Goal: Task Accomplishment & Management: Use online tool/utility

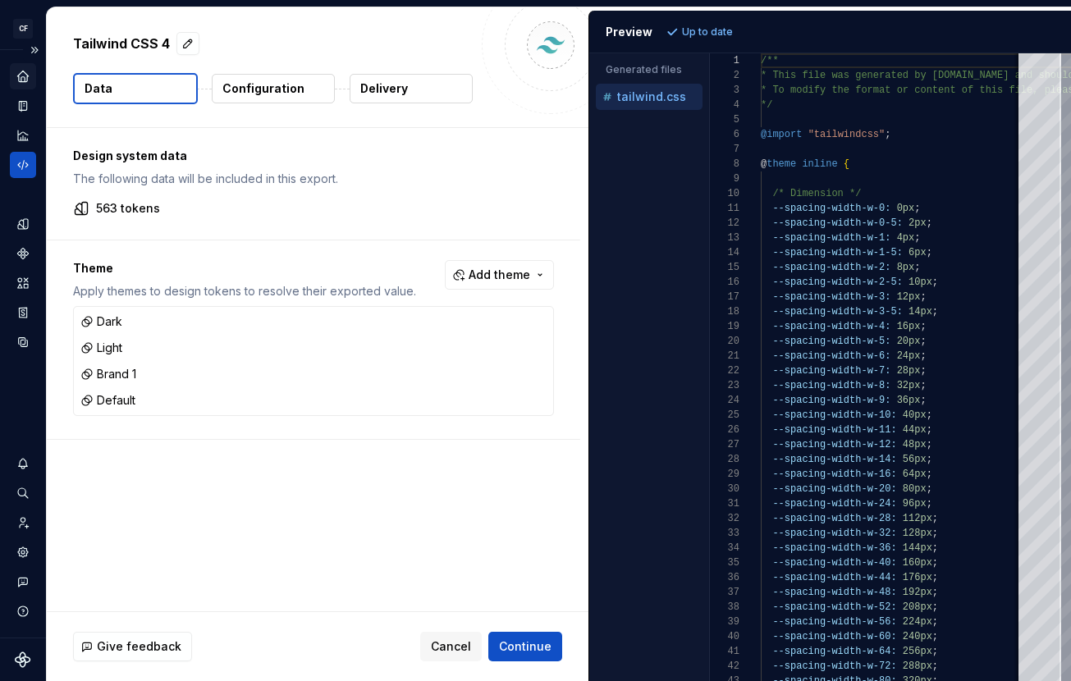
click at [33, 82] on div "Home" at bounding box center [23, 76] width 26 height 26
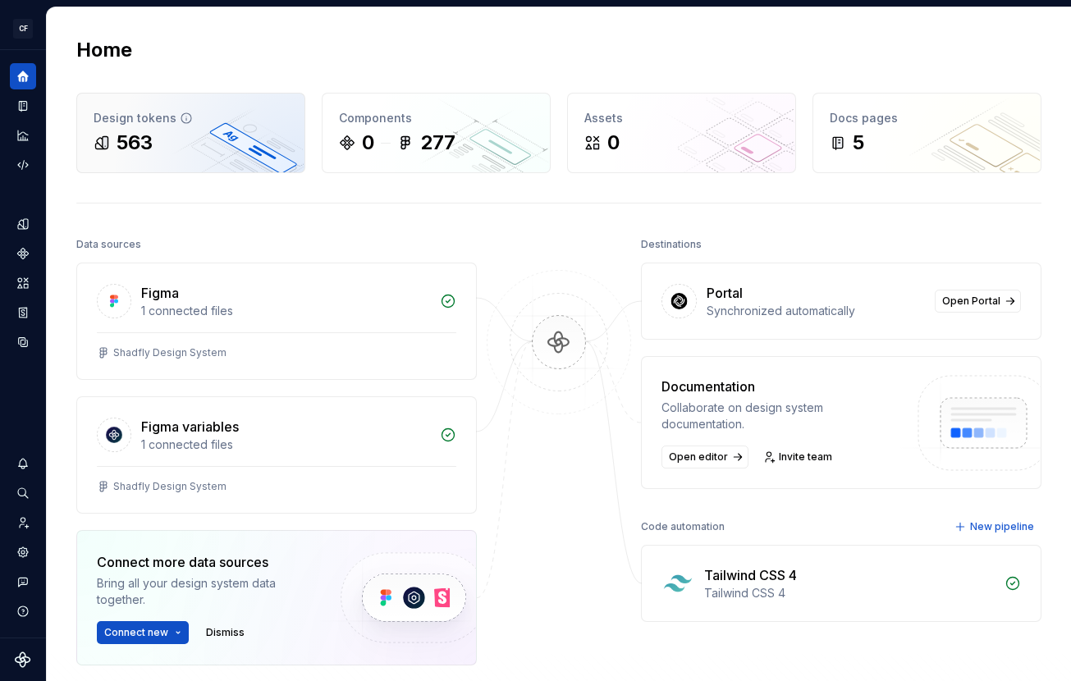
click at [234, 130] on div "563" at bounding box center [191, 143] width 194 height 26
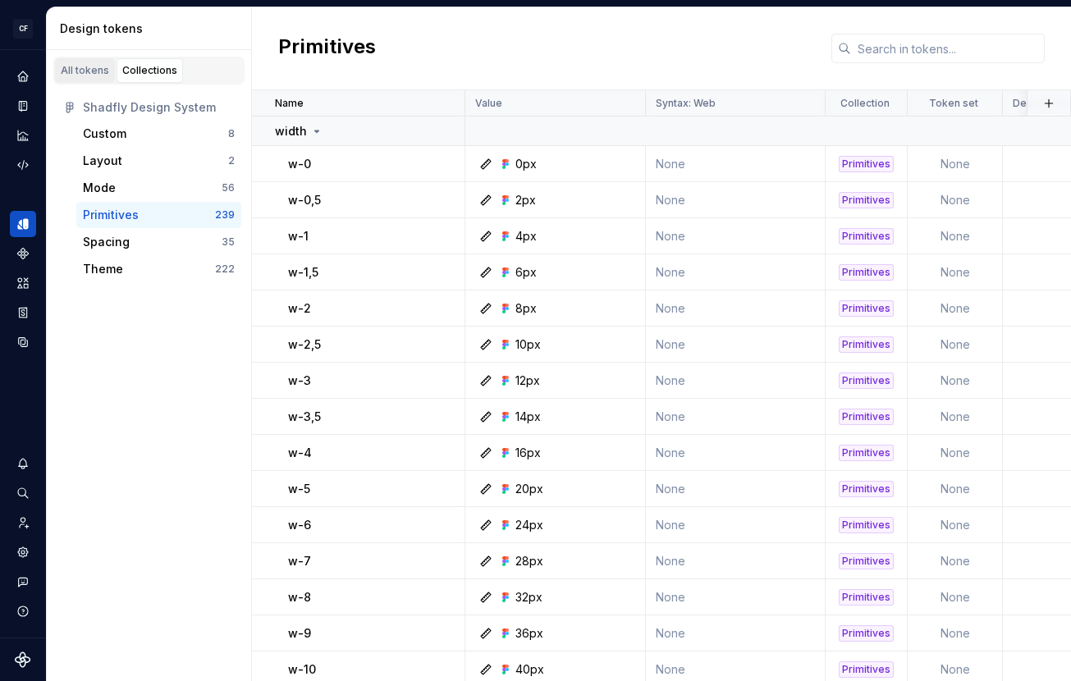
click at [91, 78] on link "All tokens" at bounding box center [85, 70] width 60 height 25
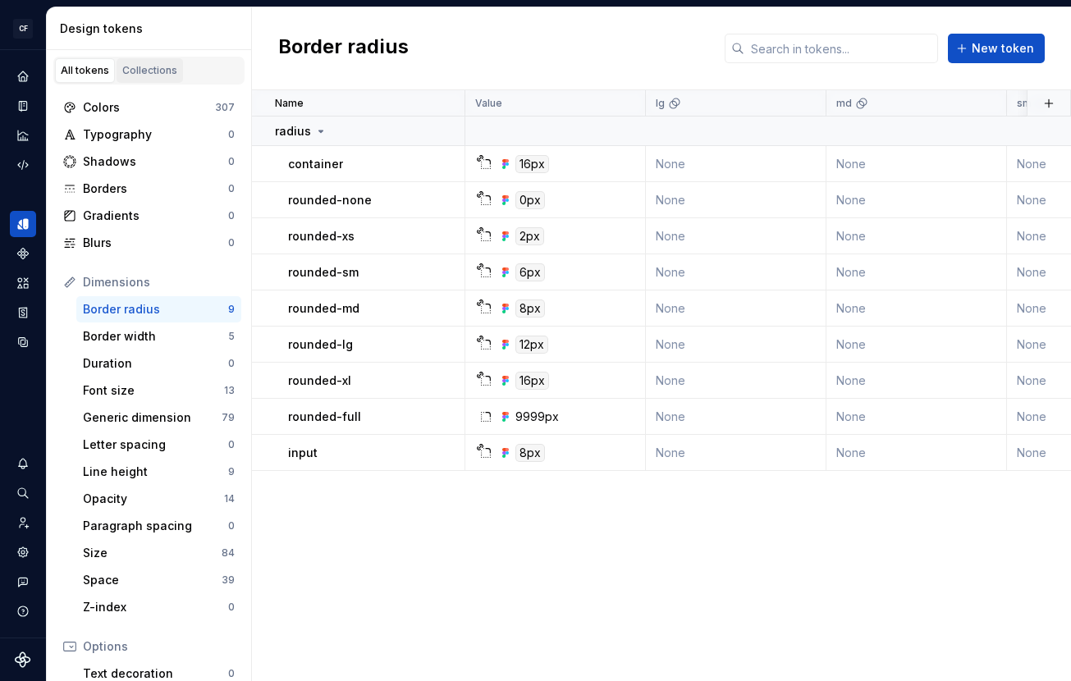
click at [148, 75] on div "Collections" at bounding box center [149, 70] width 55 height 13
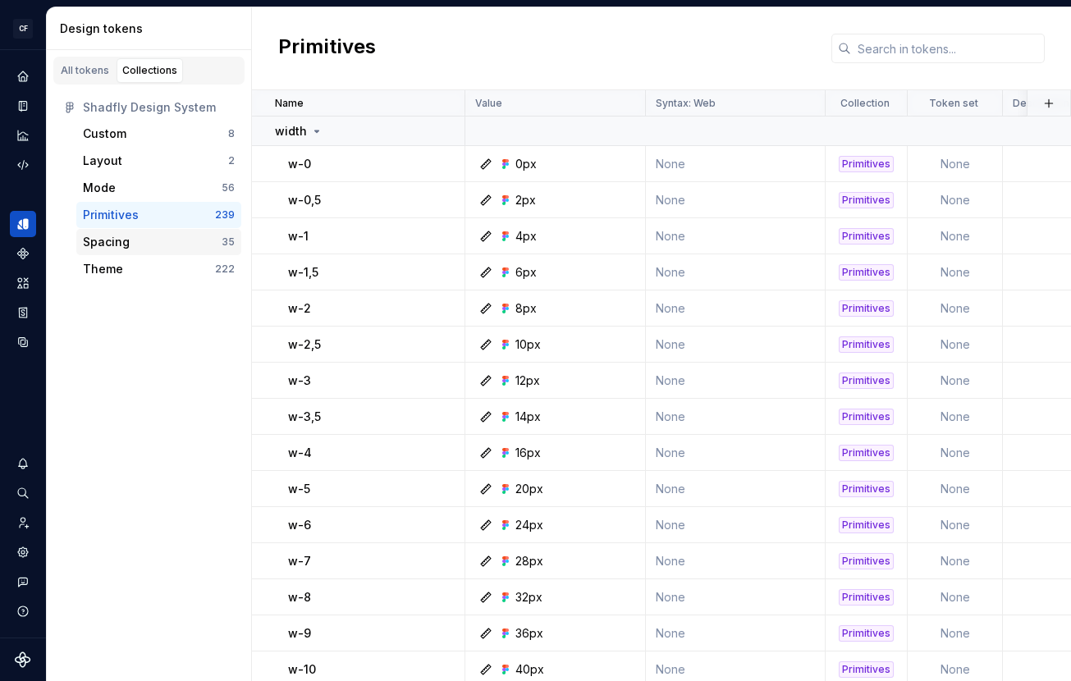
click at [135, 249] on div "Spacing" at bounding box center [152, 242] width 139 height 16
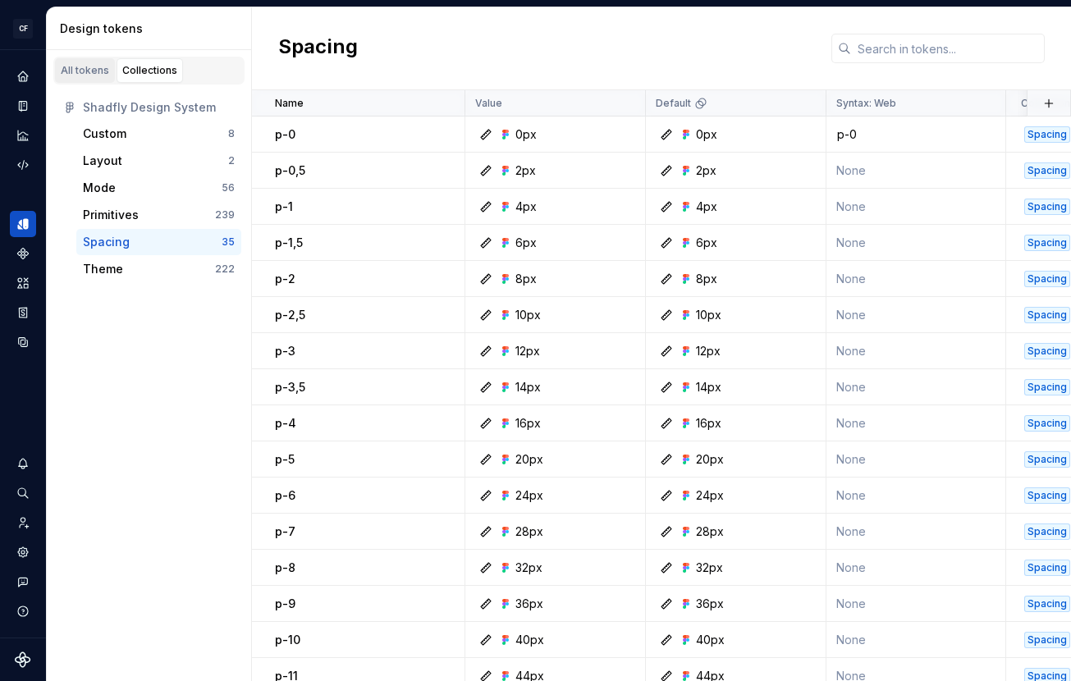
click at [85, 65] on div "All tokens" at bounding box center [85, 70] width 48 height 13
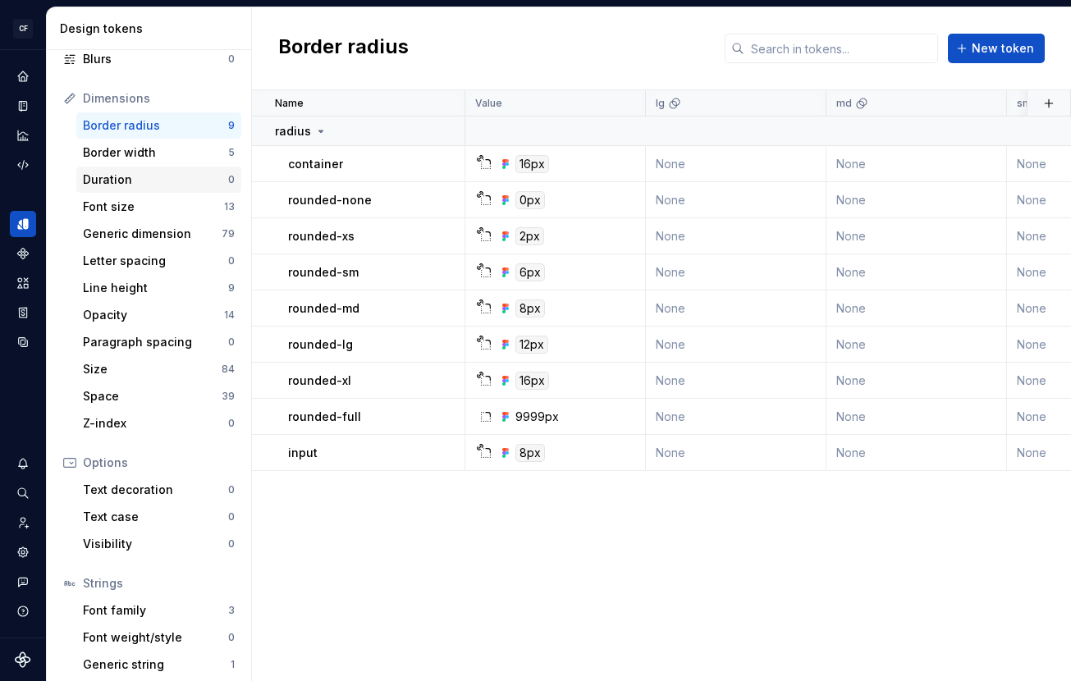
scroll to position [164, 0]
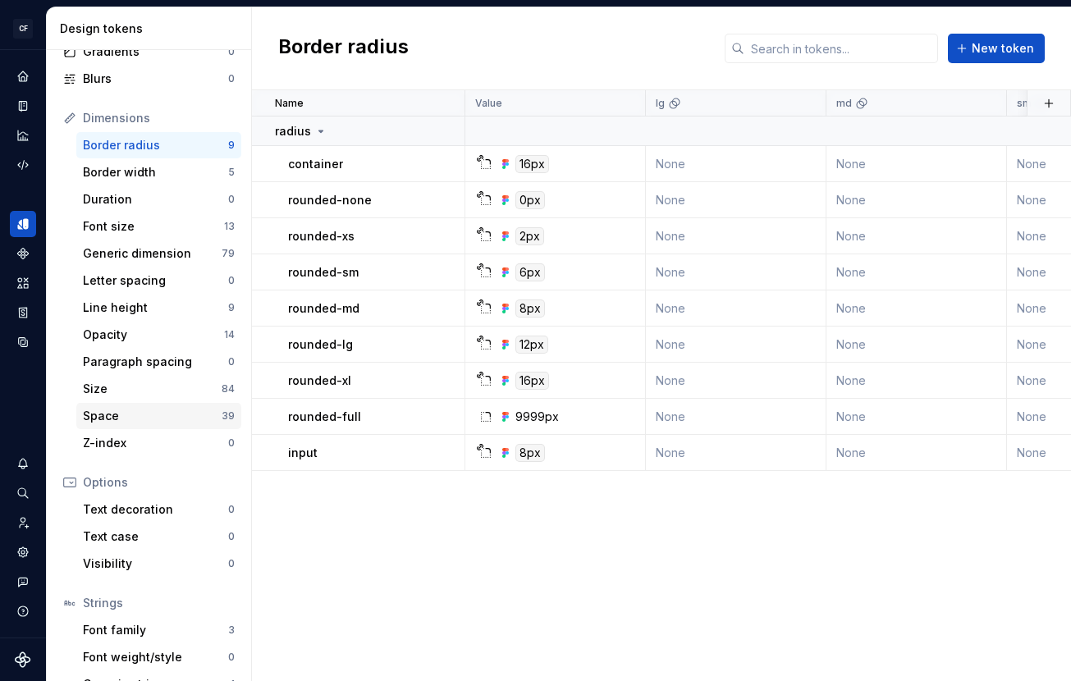
click at [137, 404] on div "Space 39" at bounding box center [158, 416] width 165 height 26
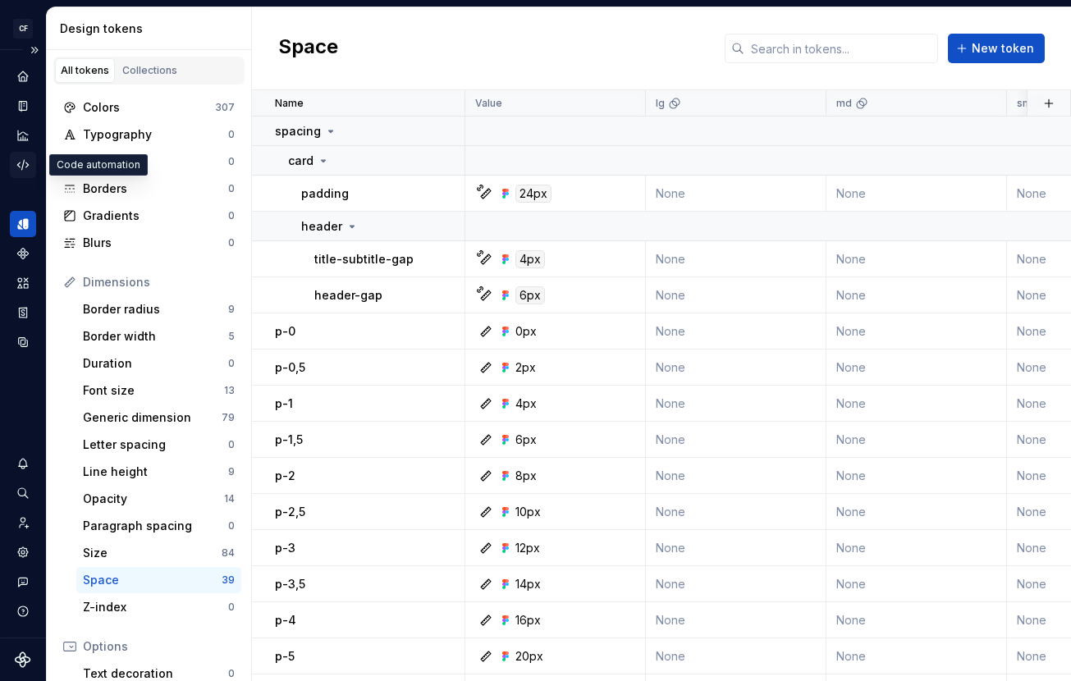
click at [18, 155] on div "Code automation" at bounding box center [23, 165] width 26 height 26
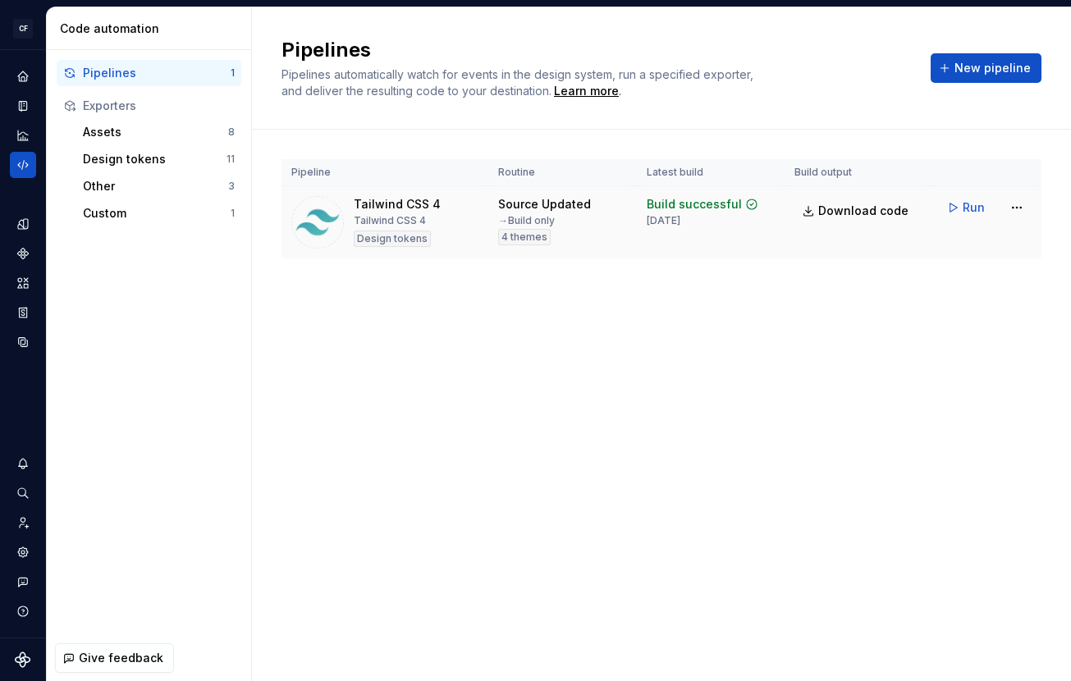
click at [1032, 211] on td "Run" at bounding box center [985, 207] width 112 height 43
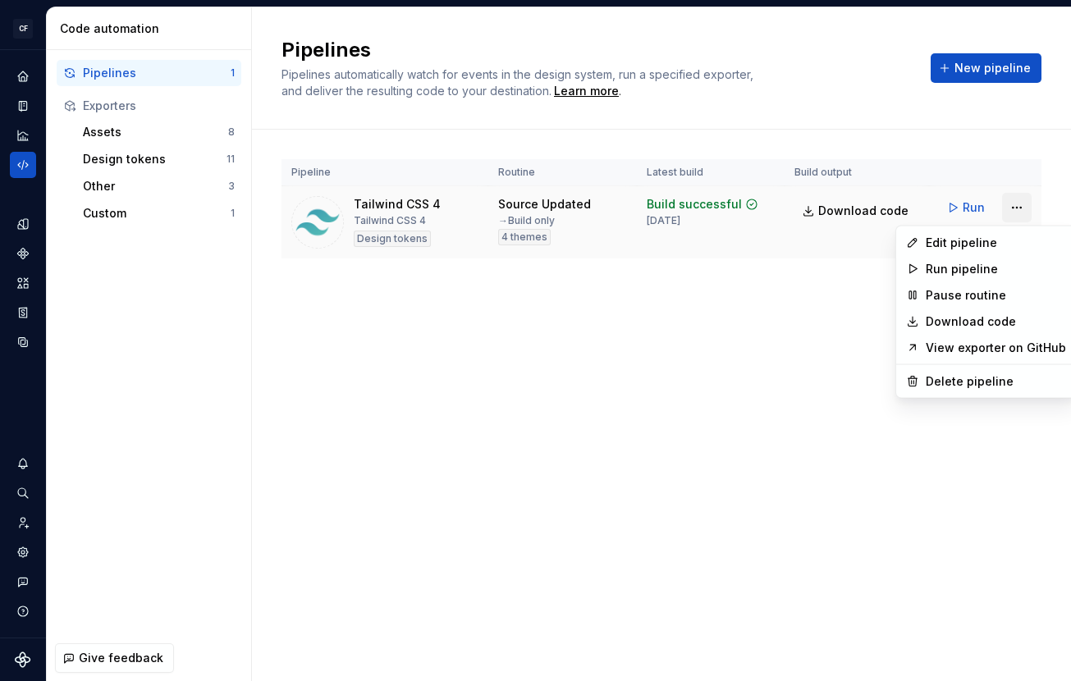
click at [1022, 208] on html "CF Shadfly 2 JS Design system data Code automation Pipelines 1 Exporters Assets…" at bounding box center [535, 340] width 1071 height 681
click at [998, 236] on div "Edit pipeline" at bounding box center [995, 243] width 140 height 16
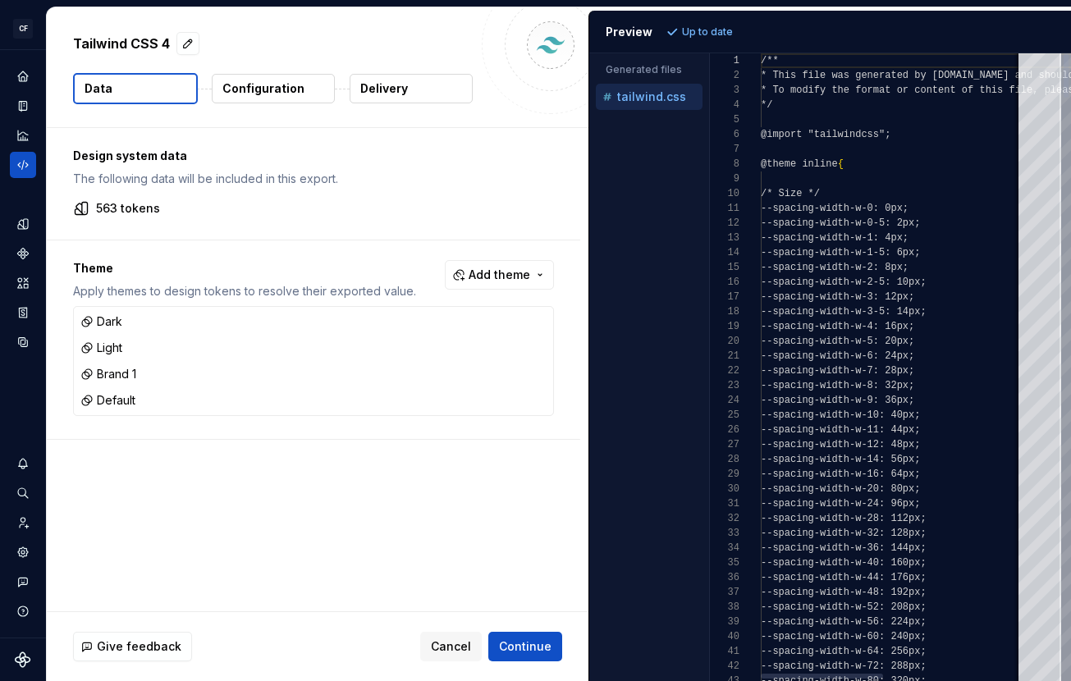
click at [494, 265] on button "Add theme" at bounding box center [499, 275] width 109 height 30
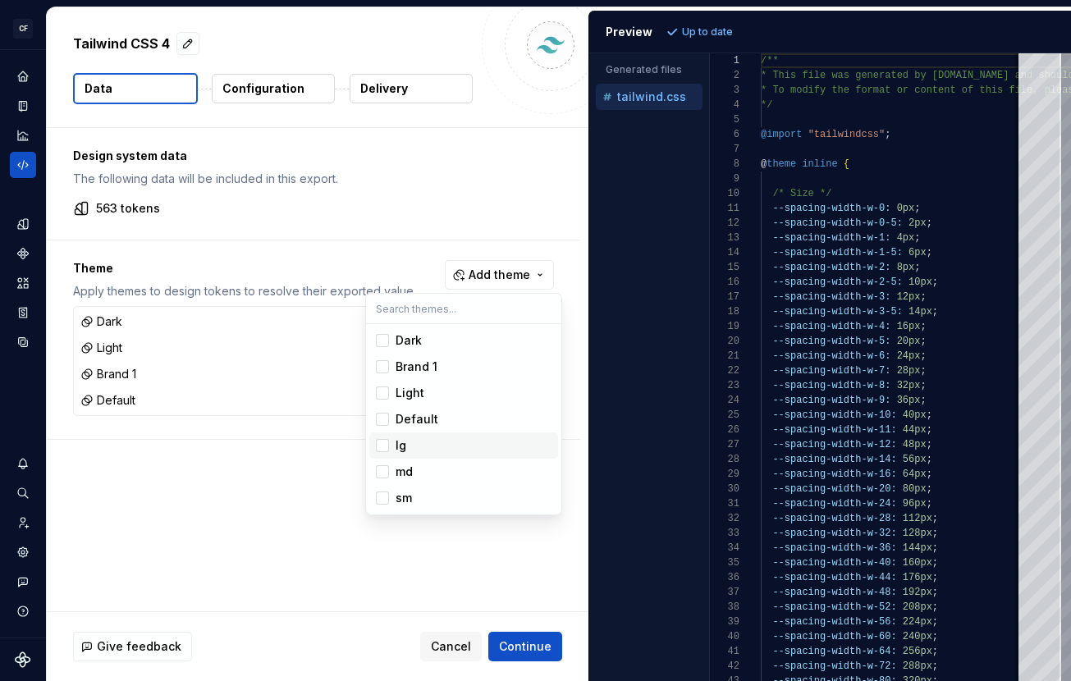
click at [400, 448] on div "lg" at bounding box center [400, 445] width 11 height 16
click at [403, 468] on div "md" at bounding box center [403, 472] width 17 height 16
click at [402, 490] on div "sm" at bounding box center [403, 498] width 16 height 16
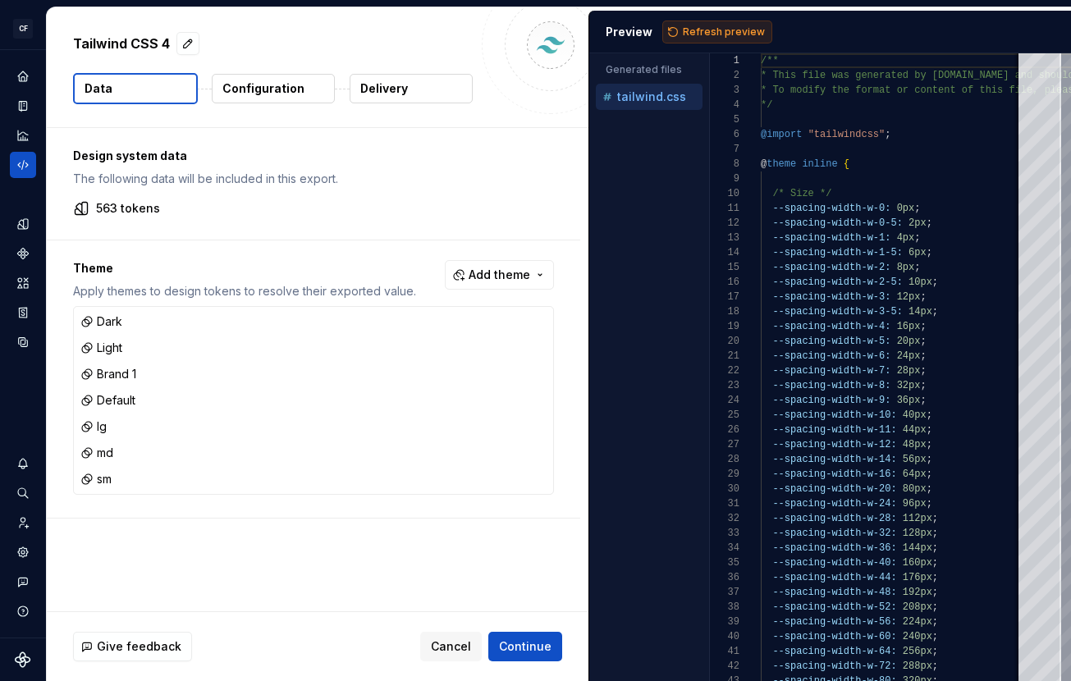
click at [702, 34] on html "CF Shadfly 2 JS Design system data Tailwind CSS 4 Data Configuration Delivery D…" at bounding box center [535, 340] width 1071 height 681
click at [702, 34] on span "Refresh preview" at bounding box center [724, 31] width 82 height 13
type textarea "**********"
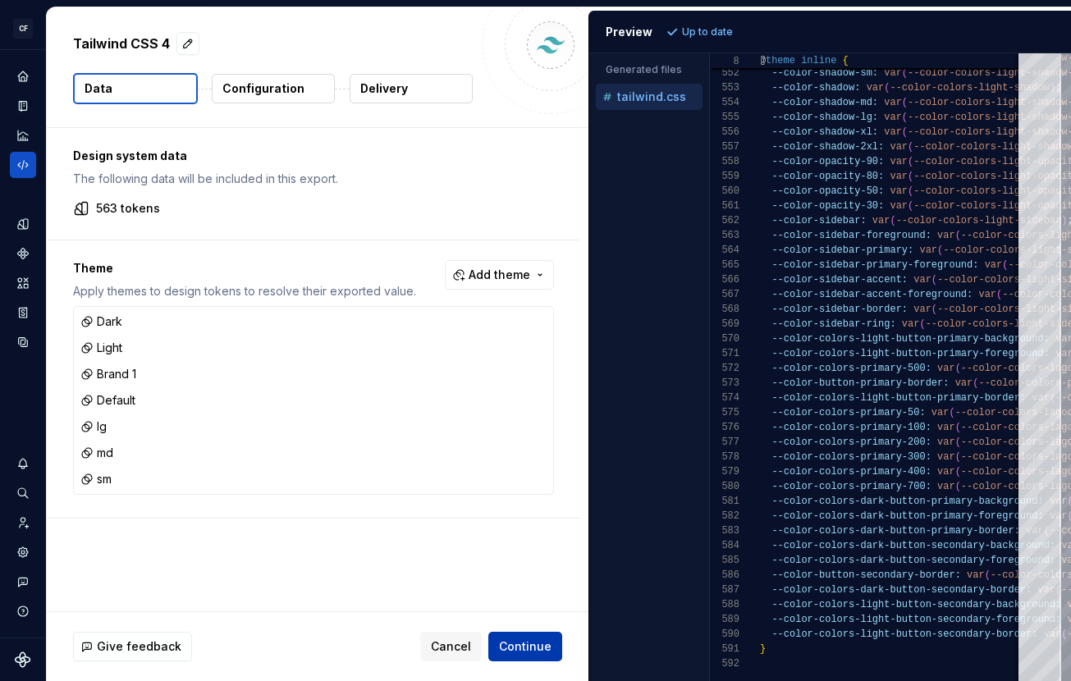
click at [527, 649] on span "Continue" at bounding box center [525, 646] width 53 height 16
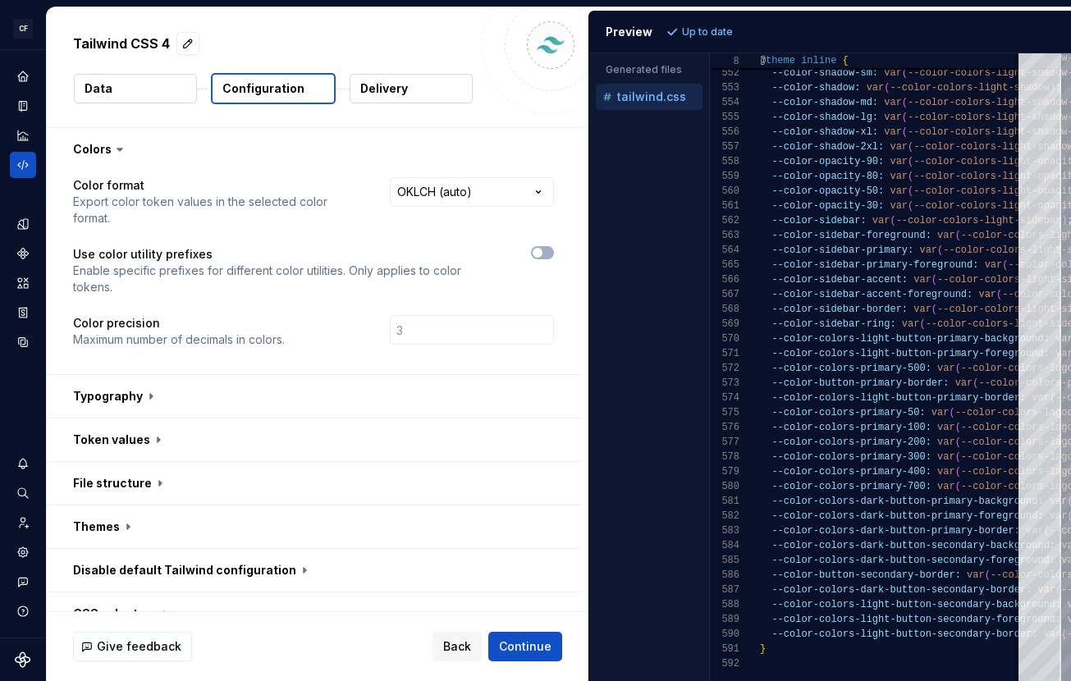
click at [150, 89] on button "Data" at bounding box center [135, 89] width 123 height 30
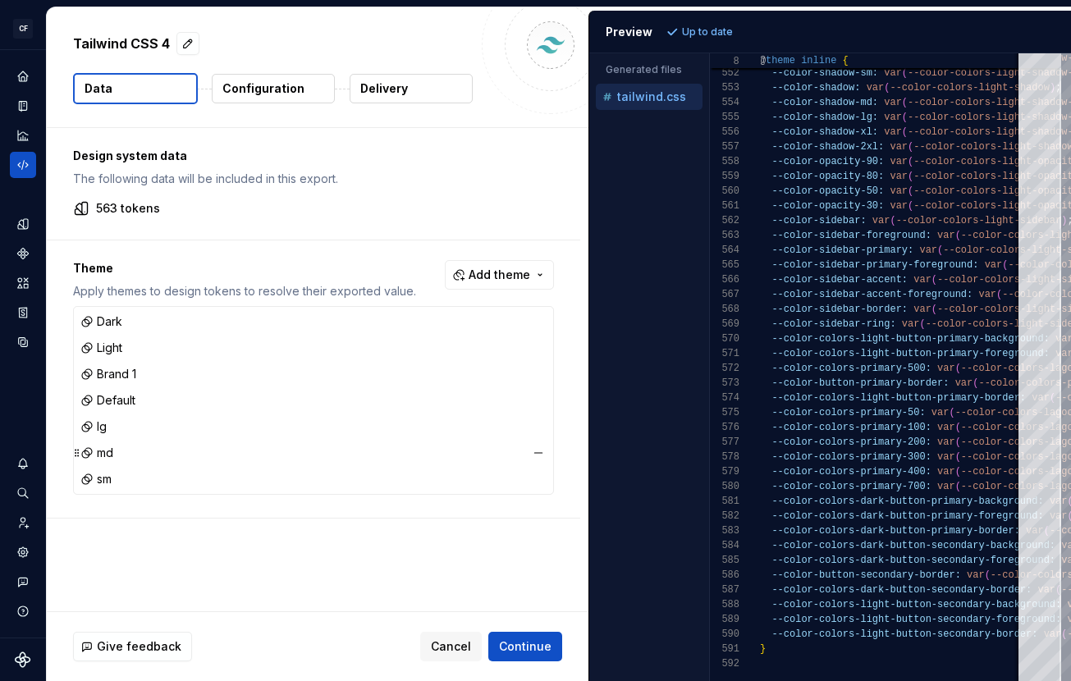
click at [316, 442] on div "md" at bounding box center [313, 452] width 473 height 23
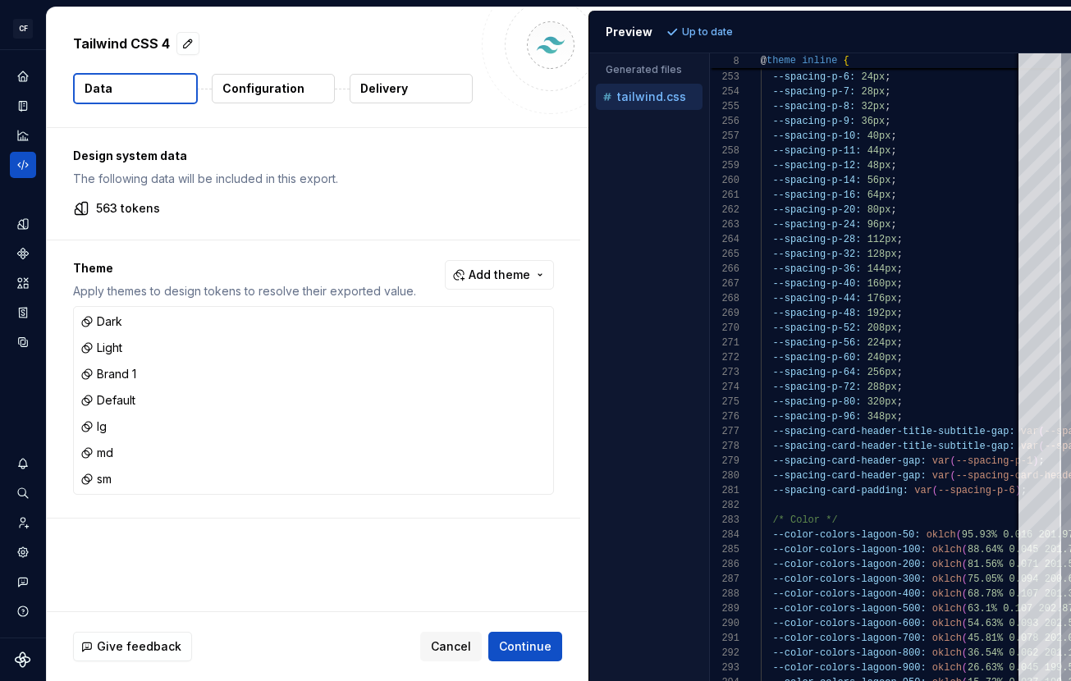
click at [296, 88] on p "Configuration" at bounding box center [263, 88] width 82 height 16
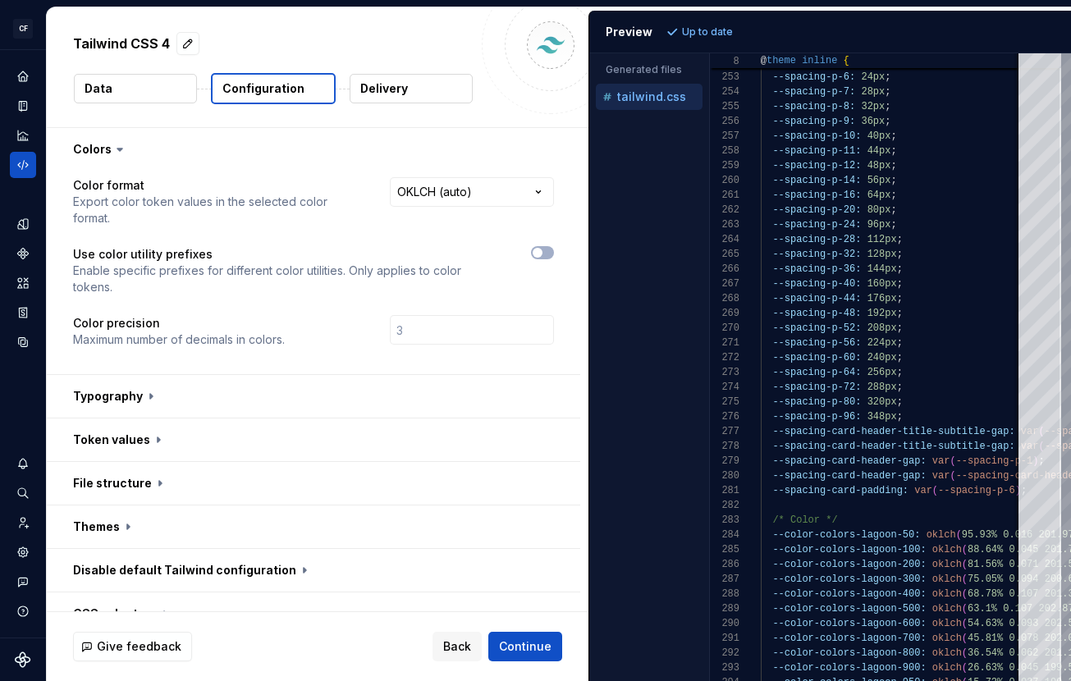
click at [383, 94] on p "Delivery" at bounding box center [384, 88] width 48 height 16
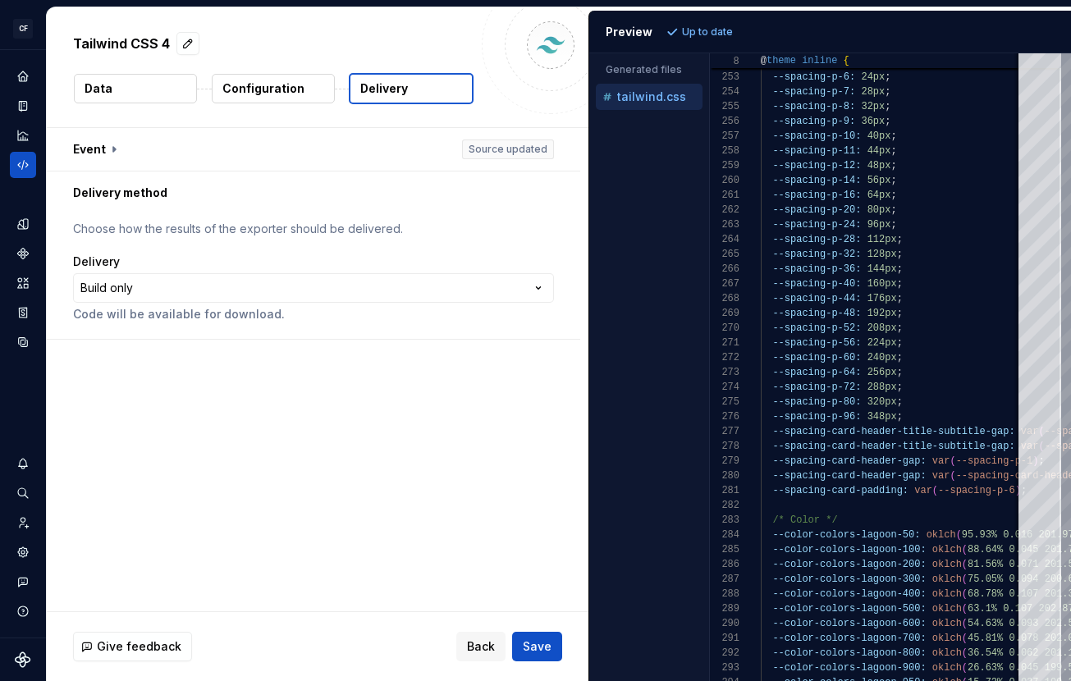
click at [550, 639] on span "Save" at bounding box center [537, 646] width 29 height 16
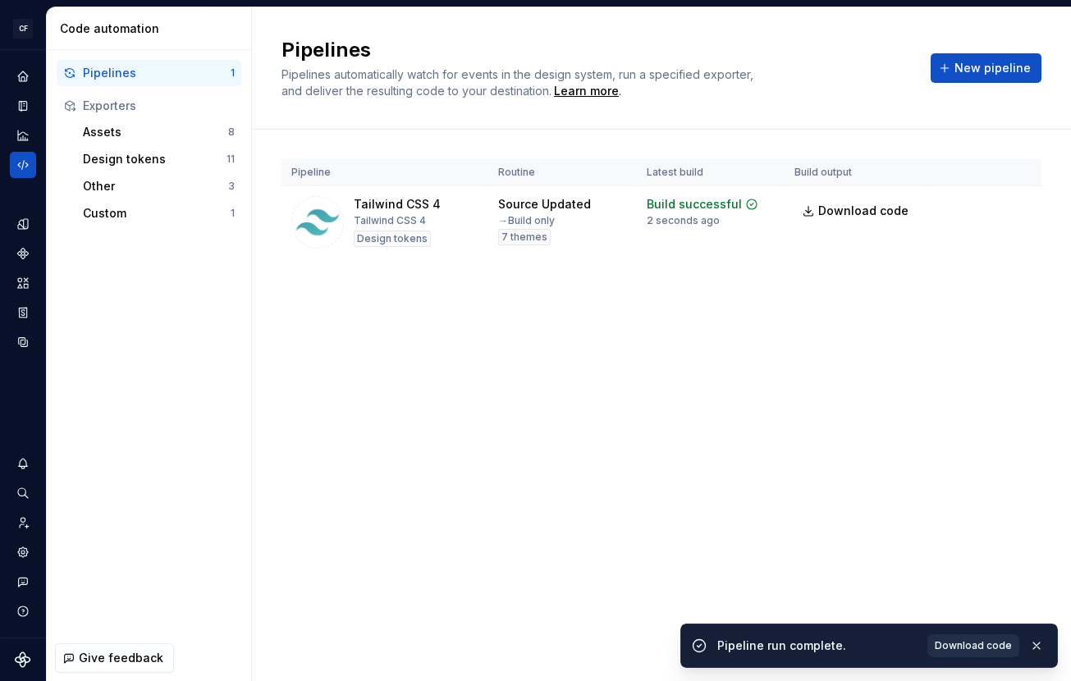
click at [984, 641] on span "Download code" at bounding box center [972, 645] width 77 height 13
